Goal: Task Accomplishment & Management: Complete application form

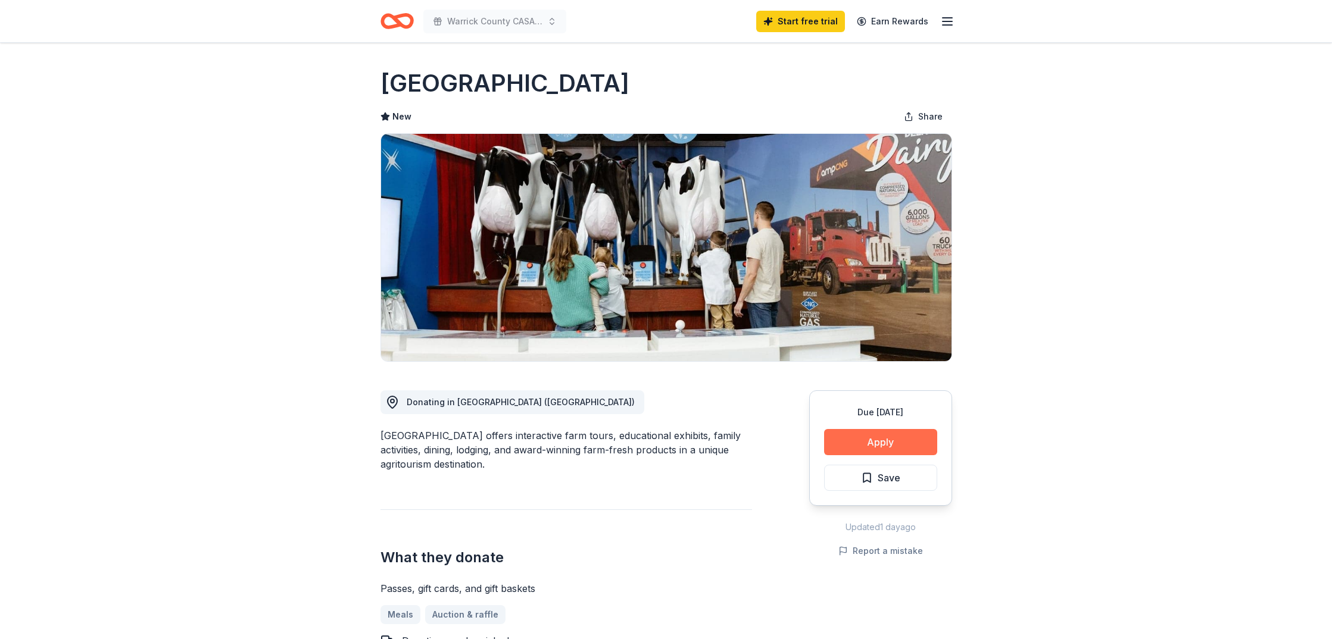
click at [879, 438] on button "Apply" at bounding box center [880, 442] width 113 height 26
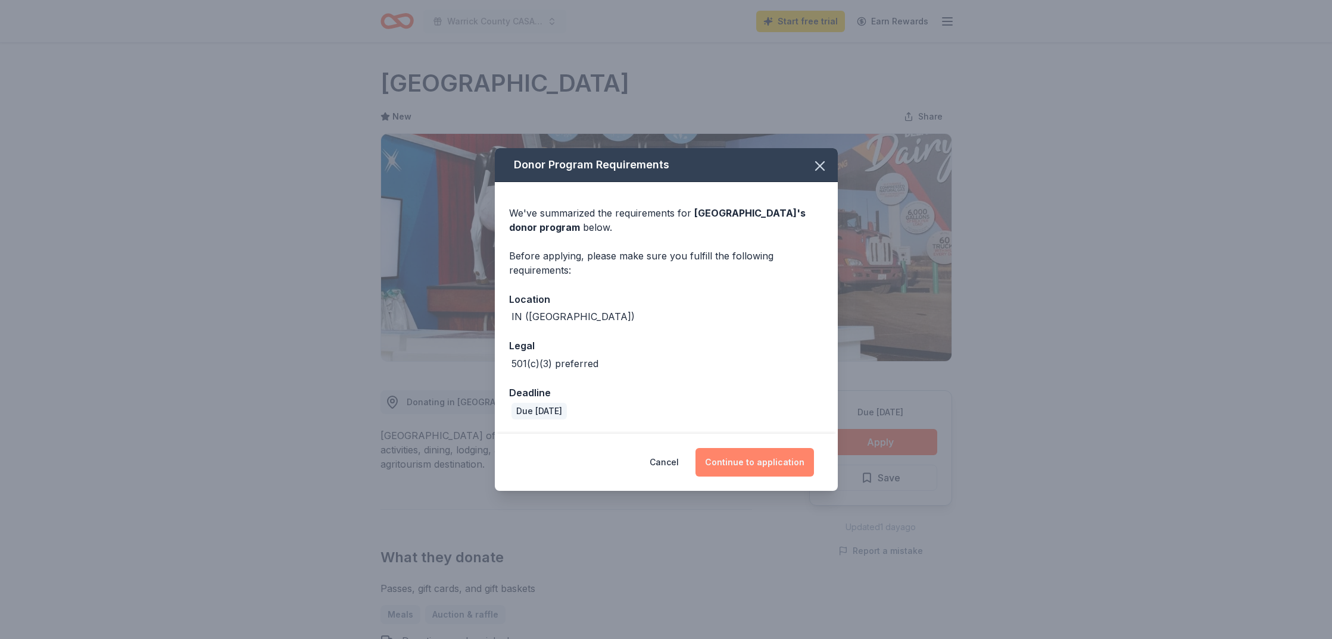
click at [770, 463] on button "Continue to application" at bounding box center [754, 462] width 118 height 29
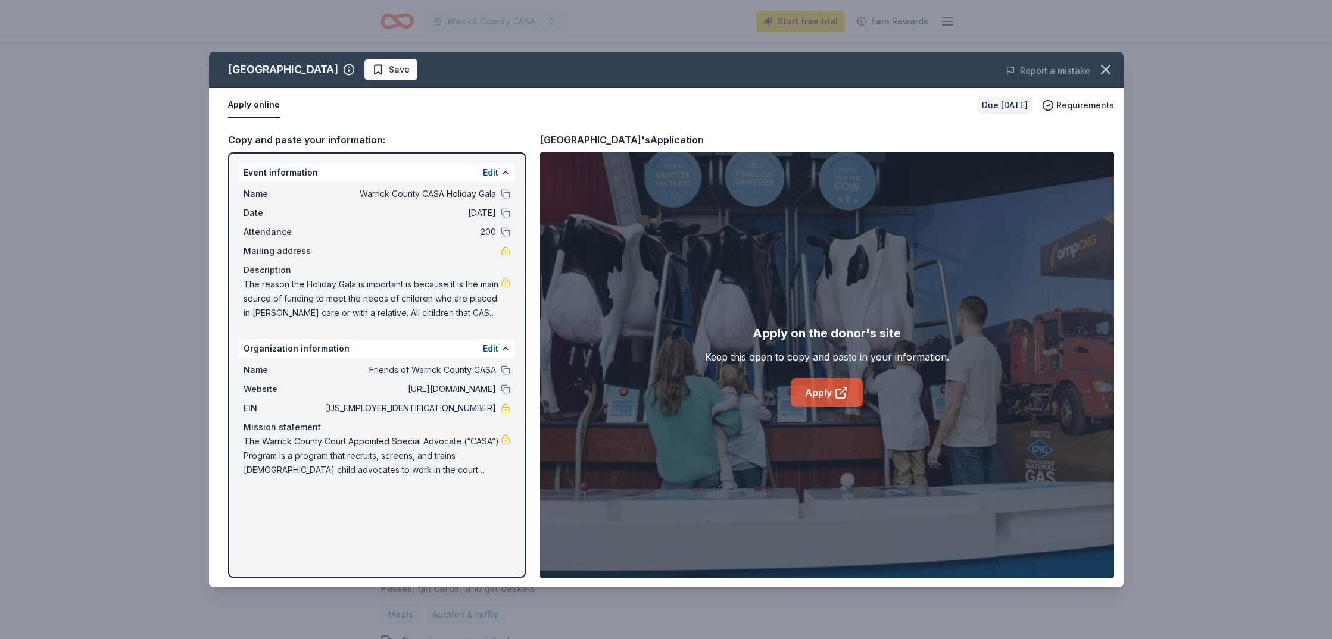
click at [817, 394] on link "Apply" at bounding box center [827, 393] width 72 height 29
click at [245, 102] on button "Apply online" at bounding box center [254, 105] width 52 height 25
click at [504, 192] on button at bounding box center [506, 194] width 10 height 10
click at [504, 212] on button at bounding box center [506, 213] width 10 height 10
click at [504, 232] on button at bounding box center [506, 232] width 10 height 10
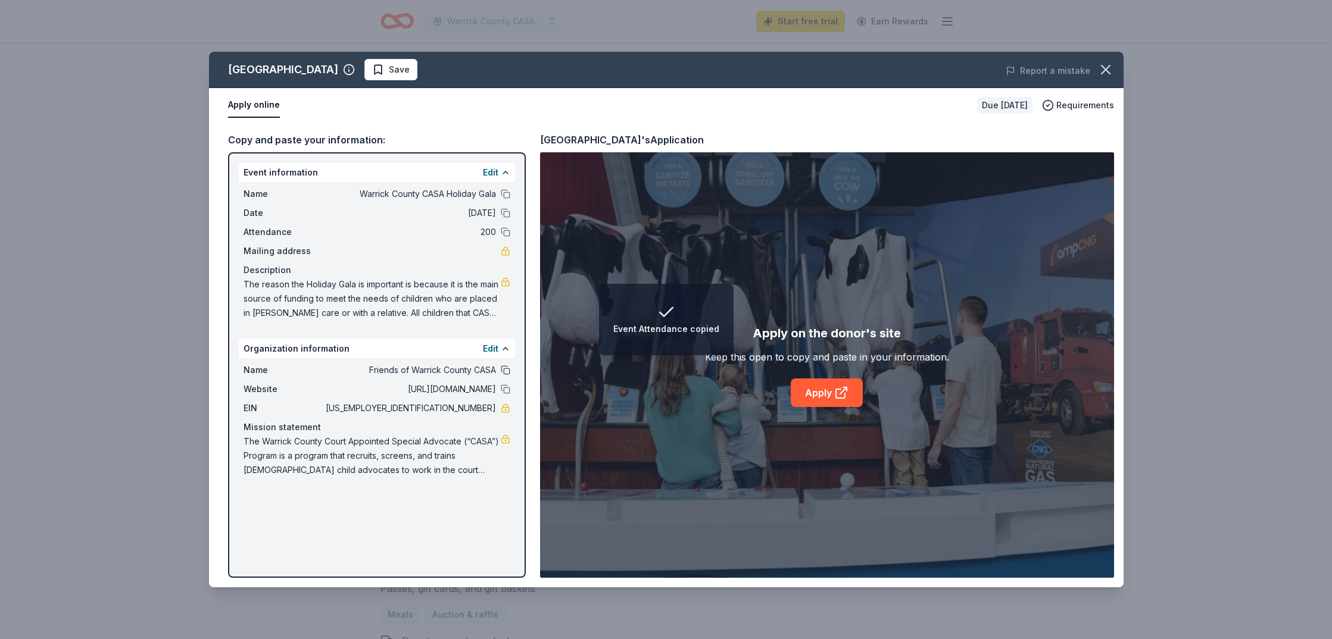
click at [507, 370] on button at bounding box center [506, 371] width 10 height 10
click at [505, 389] on button at bounding box center [506, 390] width 10 height 10
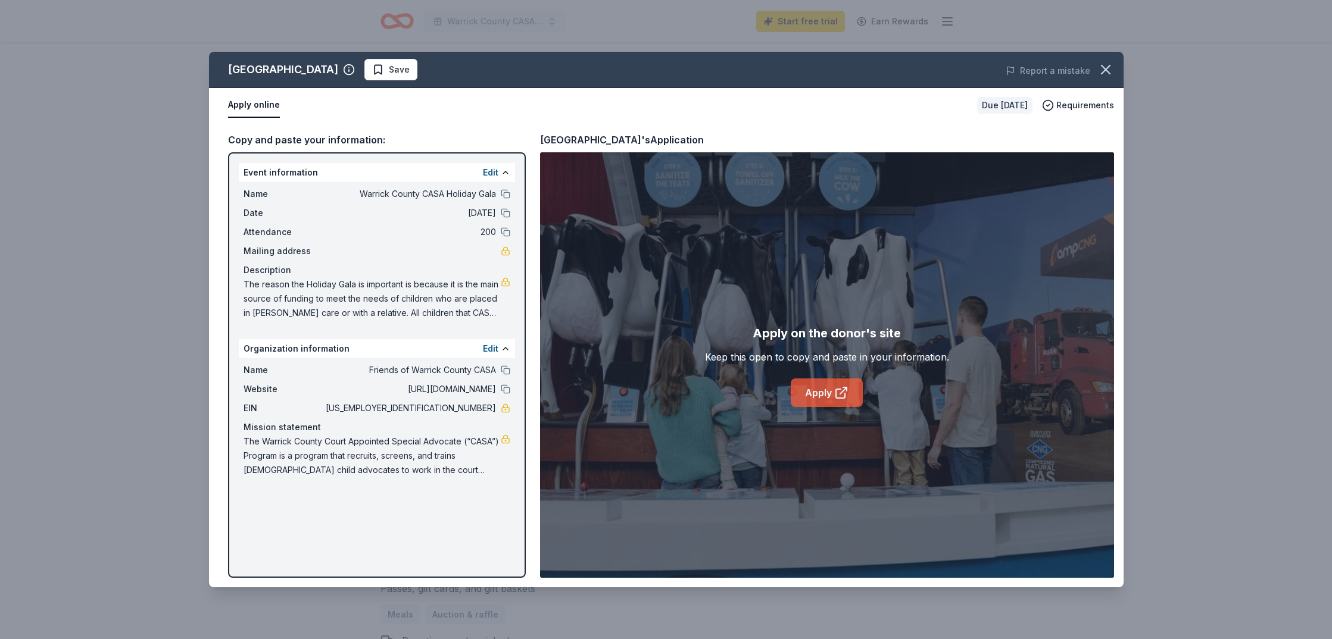
click at [816, 395] on link "Apply" at bounding box center [827, 393] width 72 height 29
